Goal: Navigation & Orientation: Find specific page/section

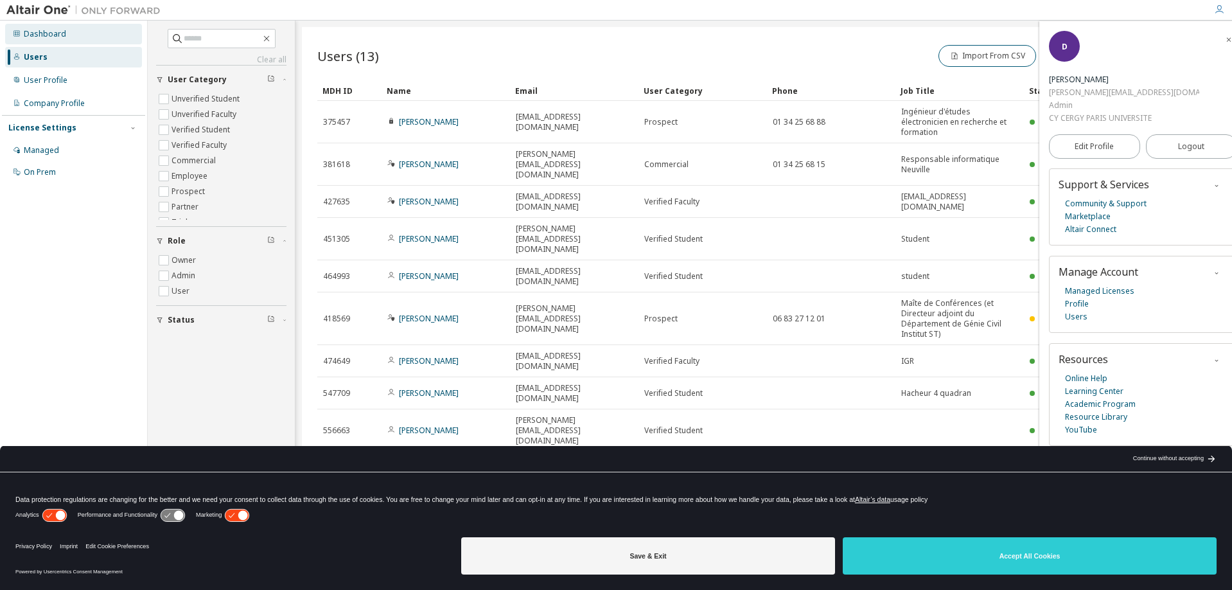
click at [41, 33] on div "Dashboard" at bounding box center [45, 34] width 42 height 10
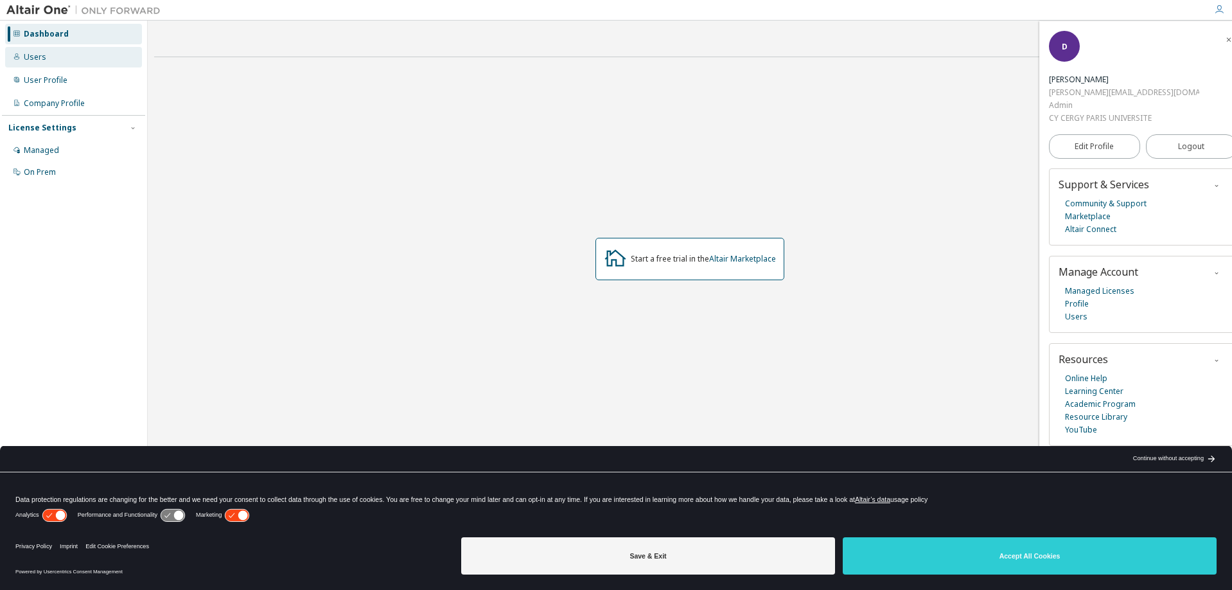
click at [53, 55] on div "Users" at bounding box center [73, 57] width 137 height 21
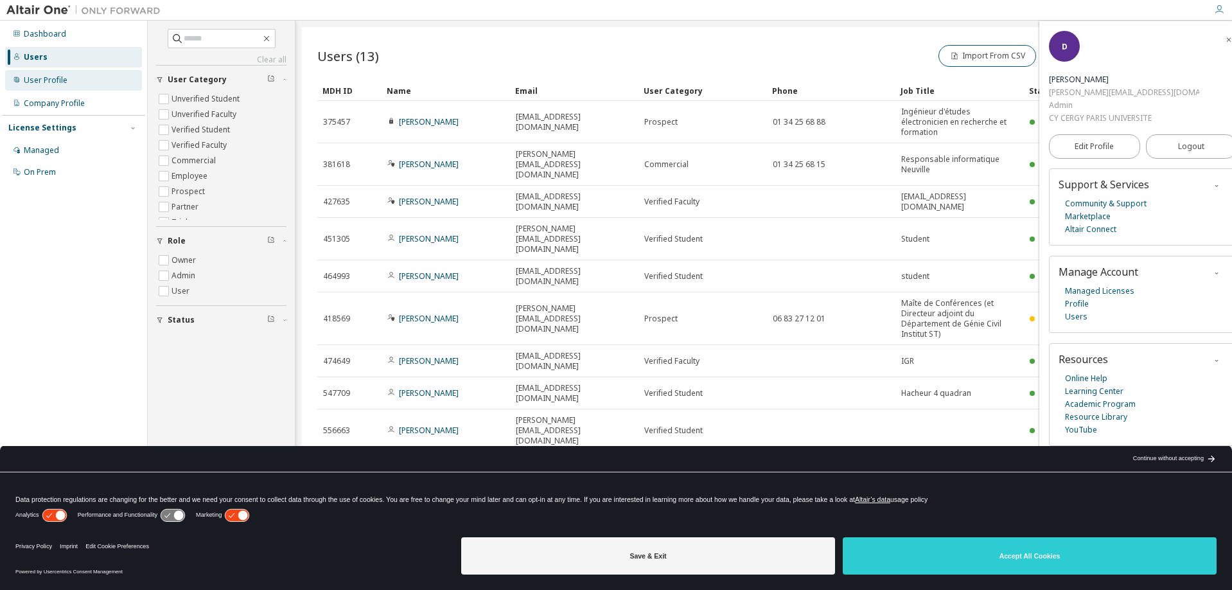
click at [49, 75] on div "User Profile" at bounding box center [46, 80] width 44 height 10
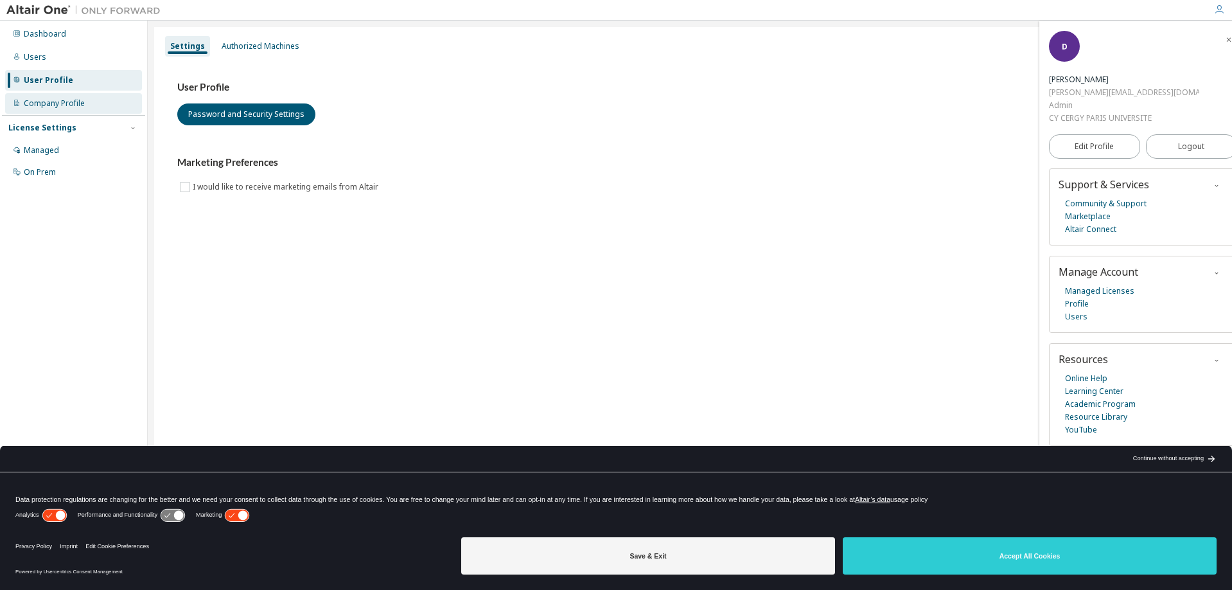
click at [55, 100] on div "Company Profile" at bounding box center [54, 103] width 61 height 10
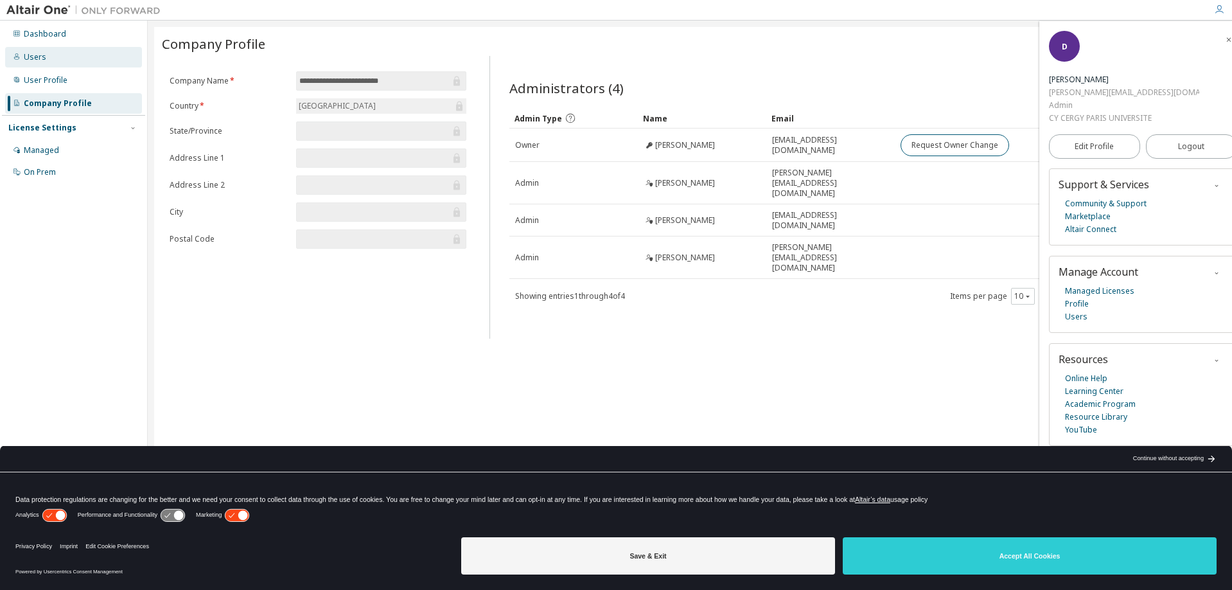
click at [47, 56] on div "Users" at bounding box center [73, 57] width 137 height 21
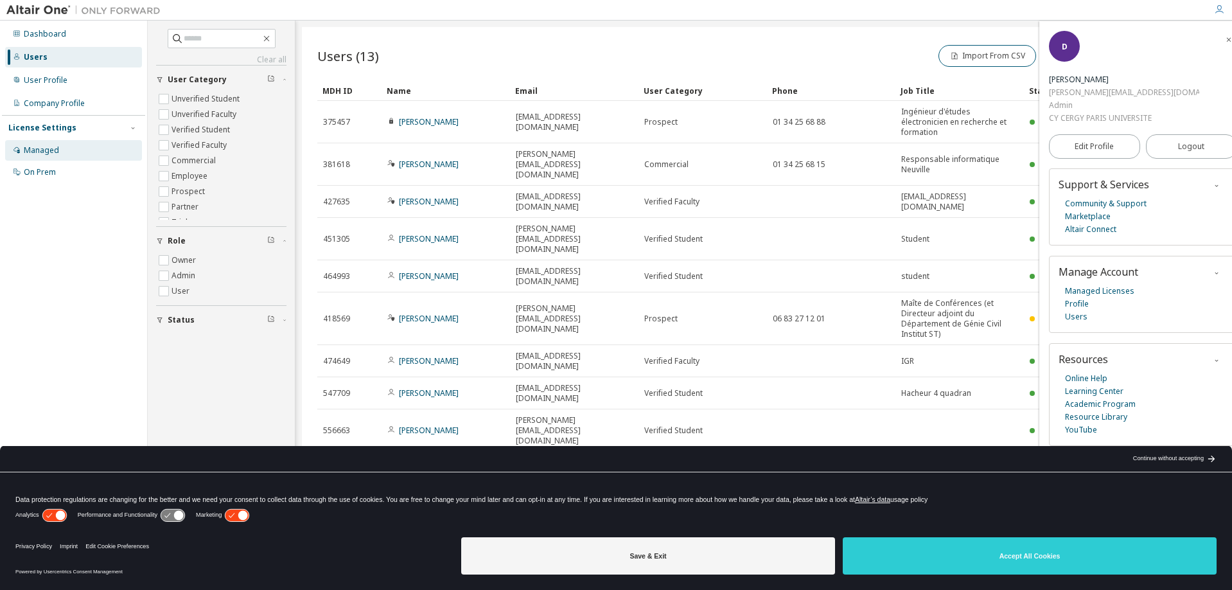
click at [60, 145] on div "Managed" at bounding box center [73, 150] width 137 height 21
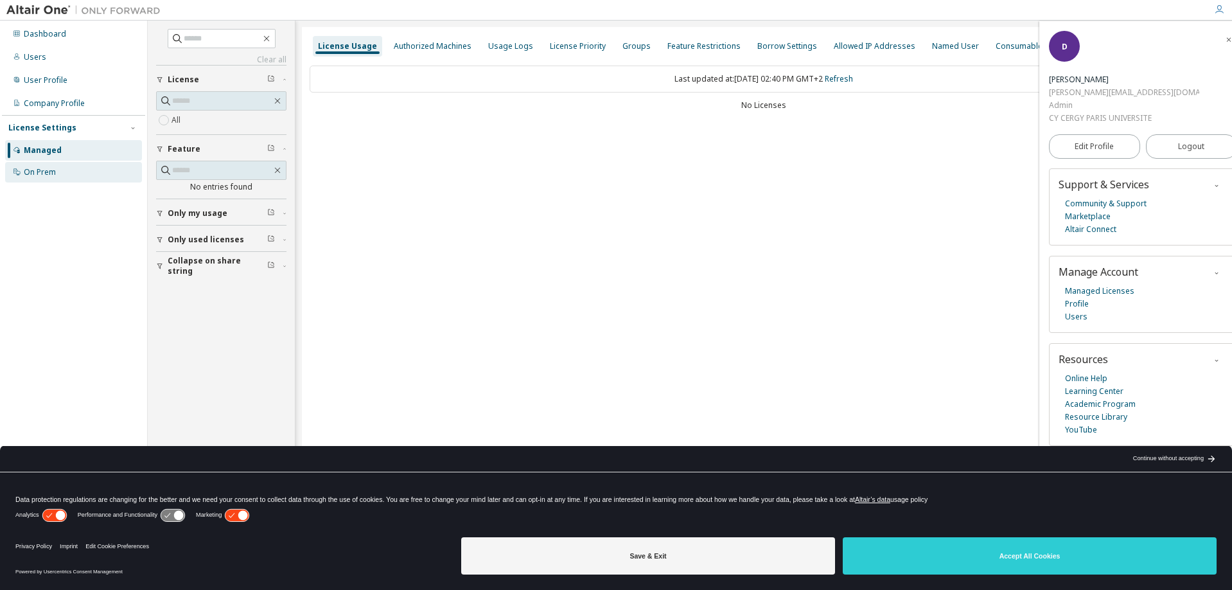
click at [33, 170] on div "On Prem" at bounding box center [40, 172] width 32 height 10
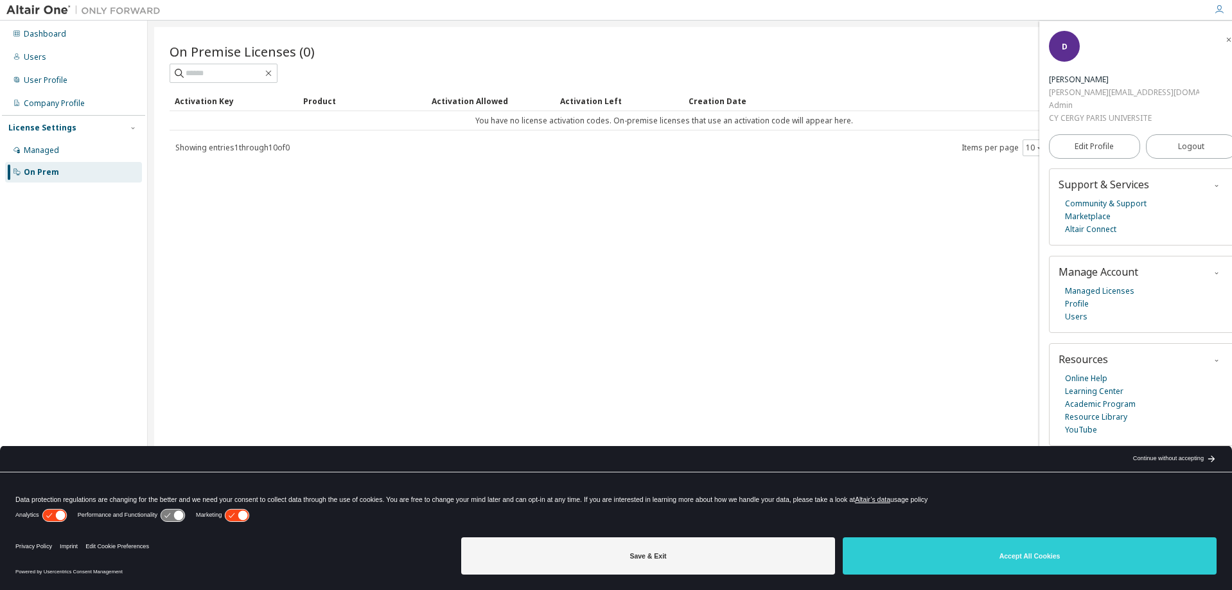
click at [1225, 40] on icon "button" at bounding box center [1229, 40] width 8 height 8
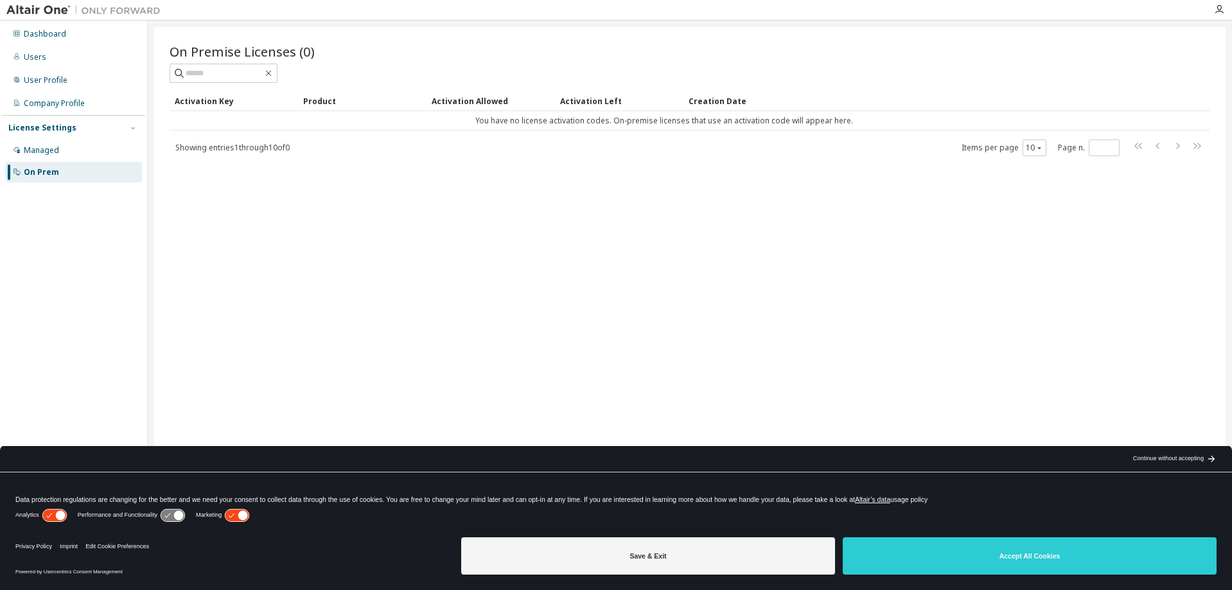
click at [528, 13] on div at bounding box center [686, 10] width 1039 height 20
